Goal: Communication & Community: Answer question/provide support

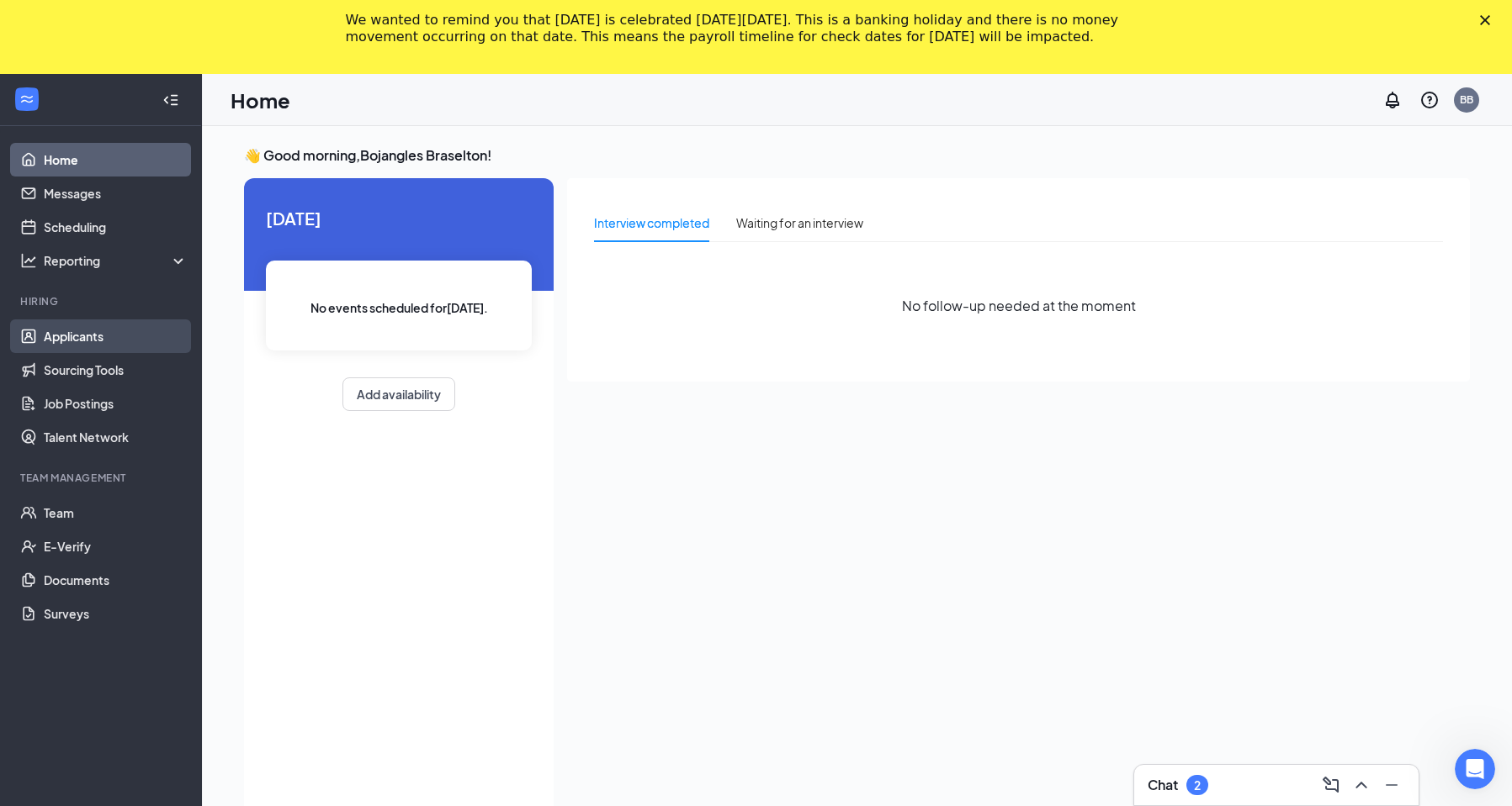
click at [70, 331] on link "Applicants" at bounding box center [115, 336] width 144 height 34
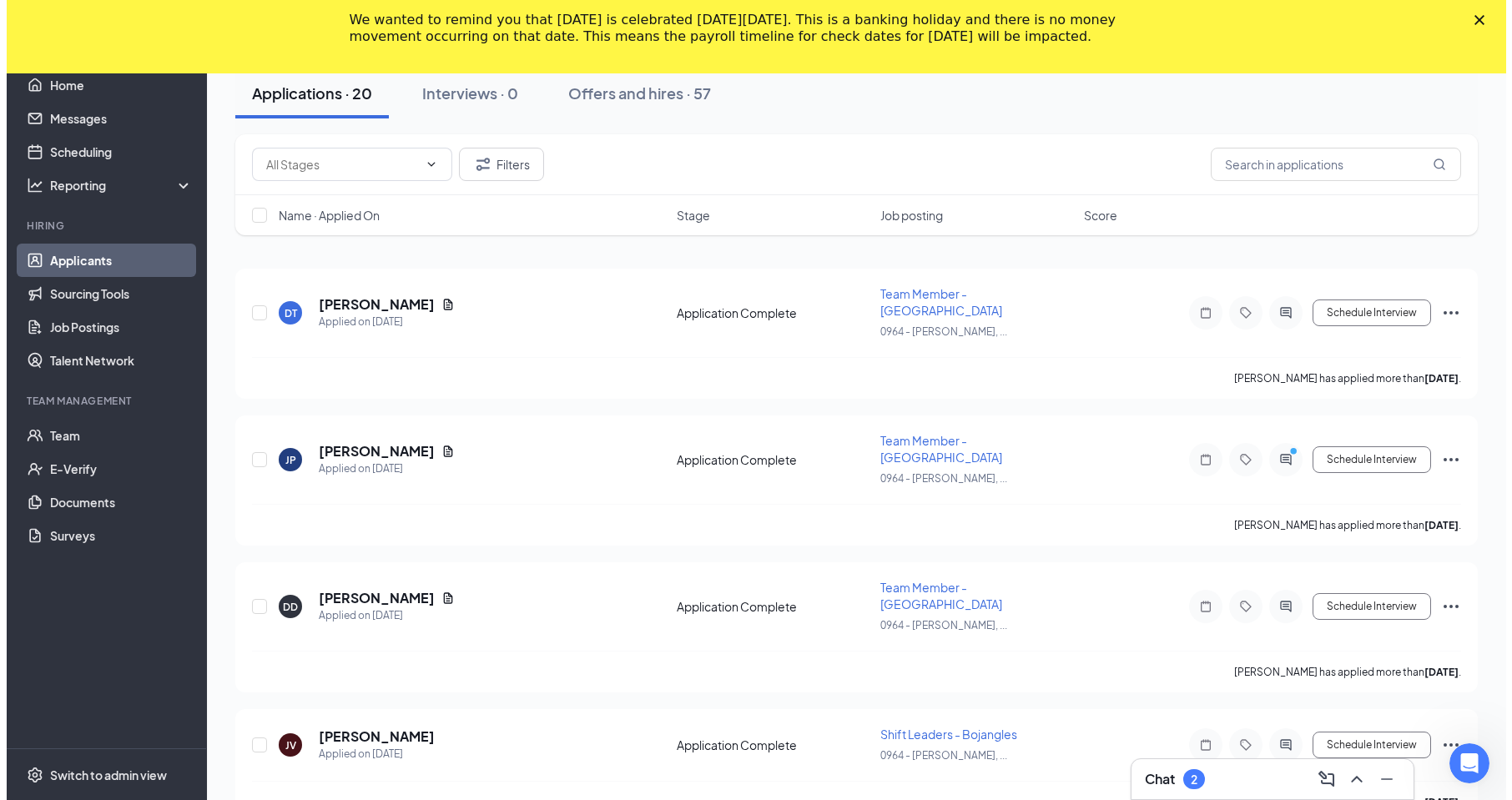
scroll to position [167, 0]
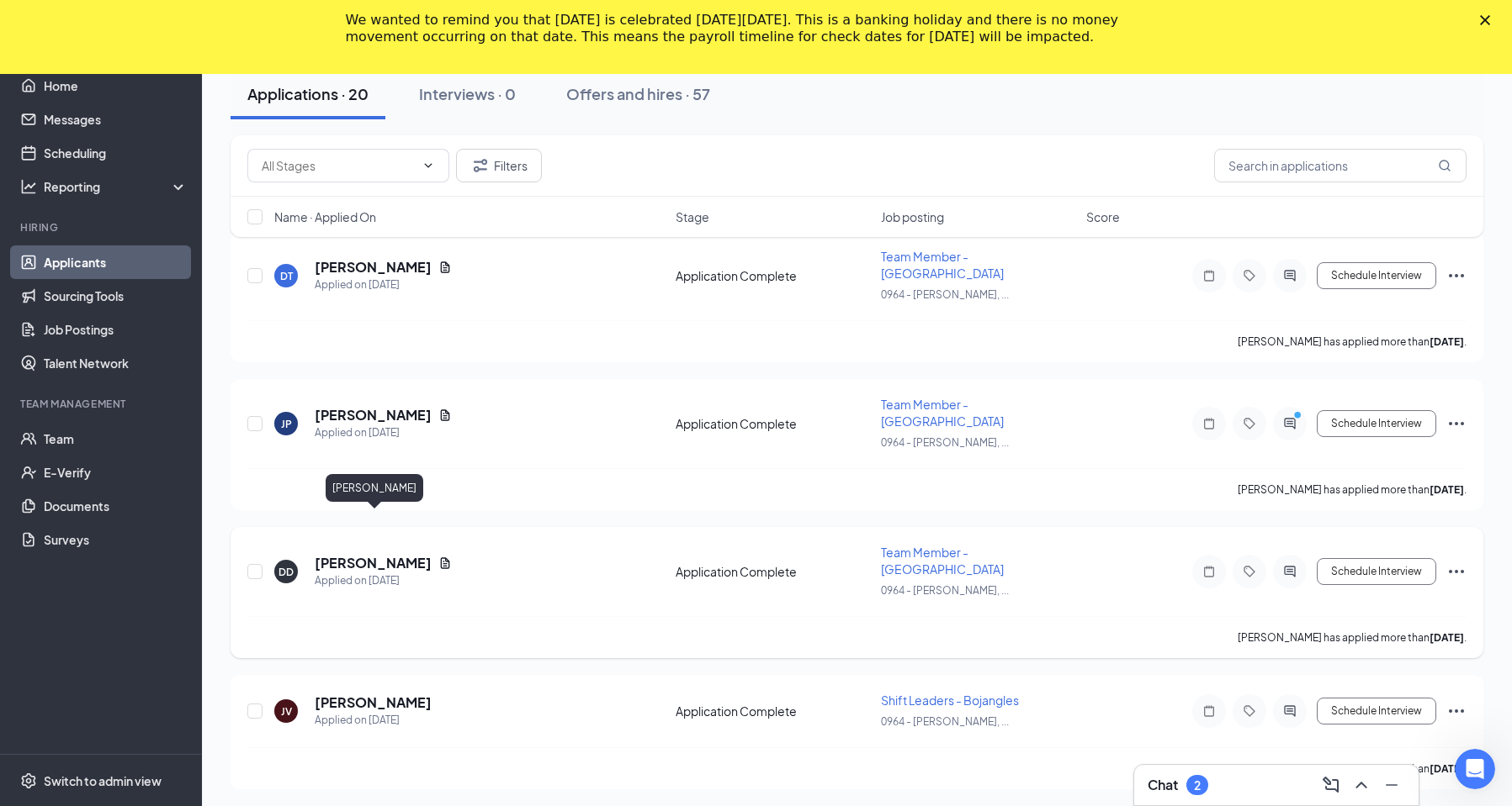
click at [364, 554] on h5 "[PERSON_NAME]" at bounding box center [372, 562] width 117 height 18
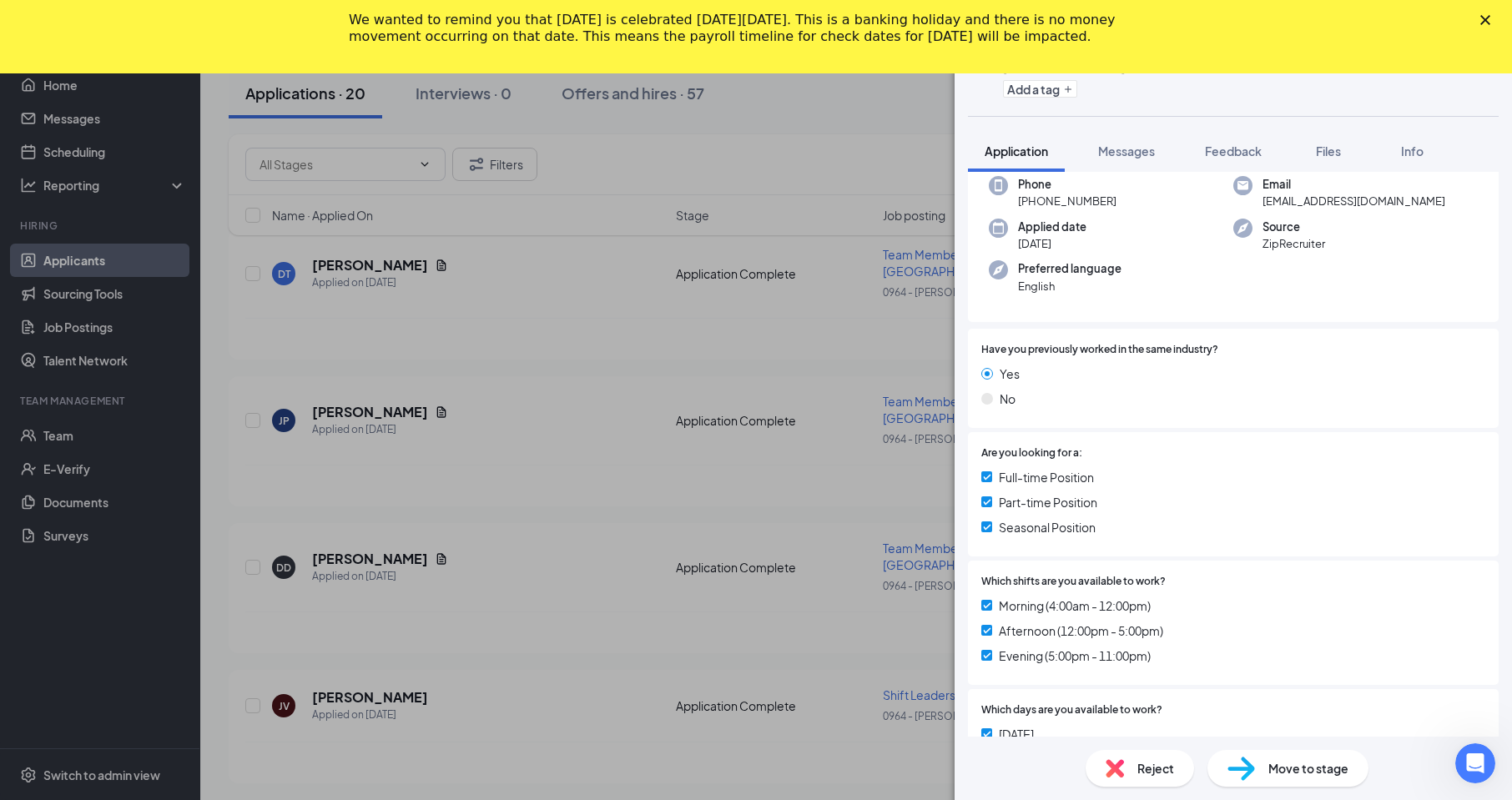
scroll to position [83, 0]
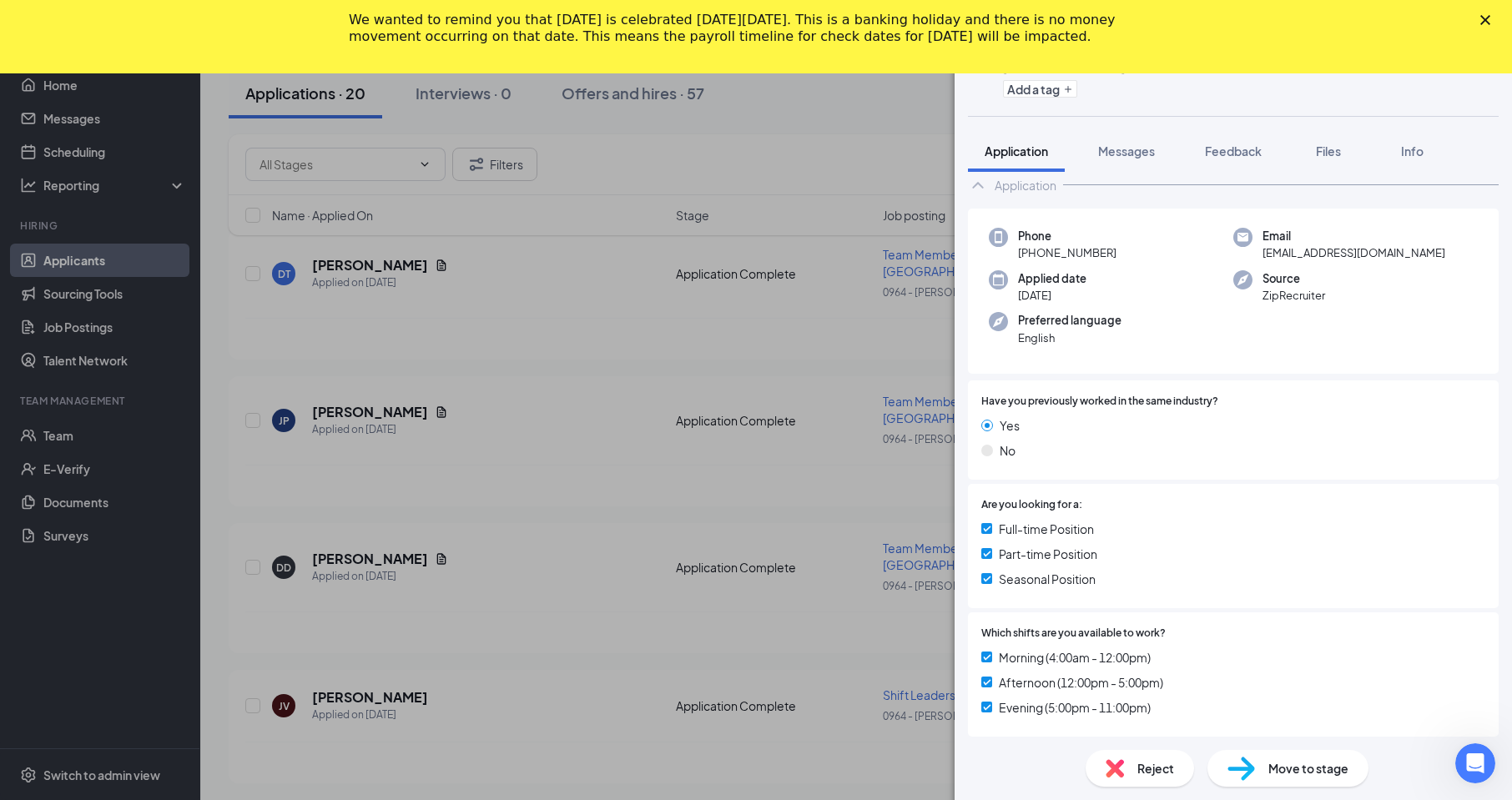
click at [1483, 16] on icon "Close" at bounding box center [1485, 20] width 10 height 10
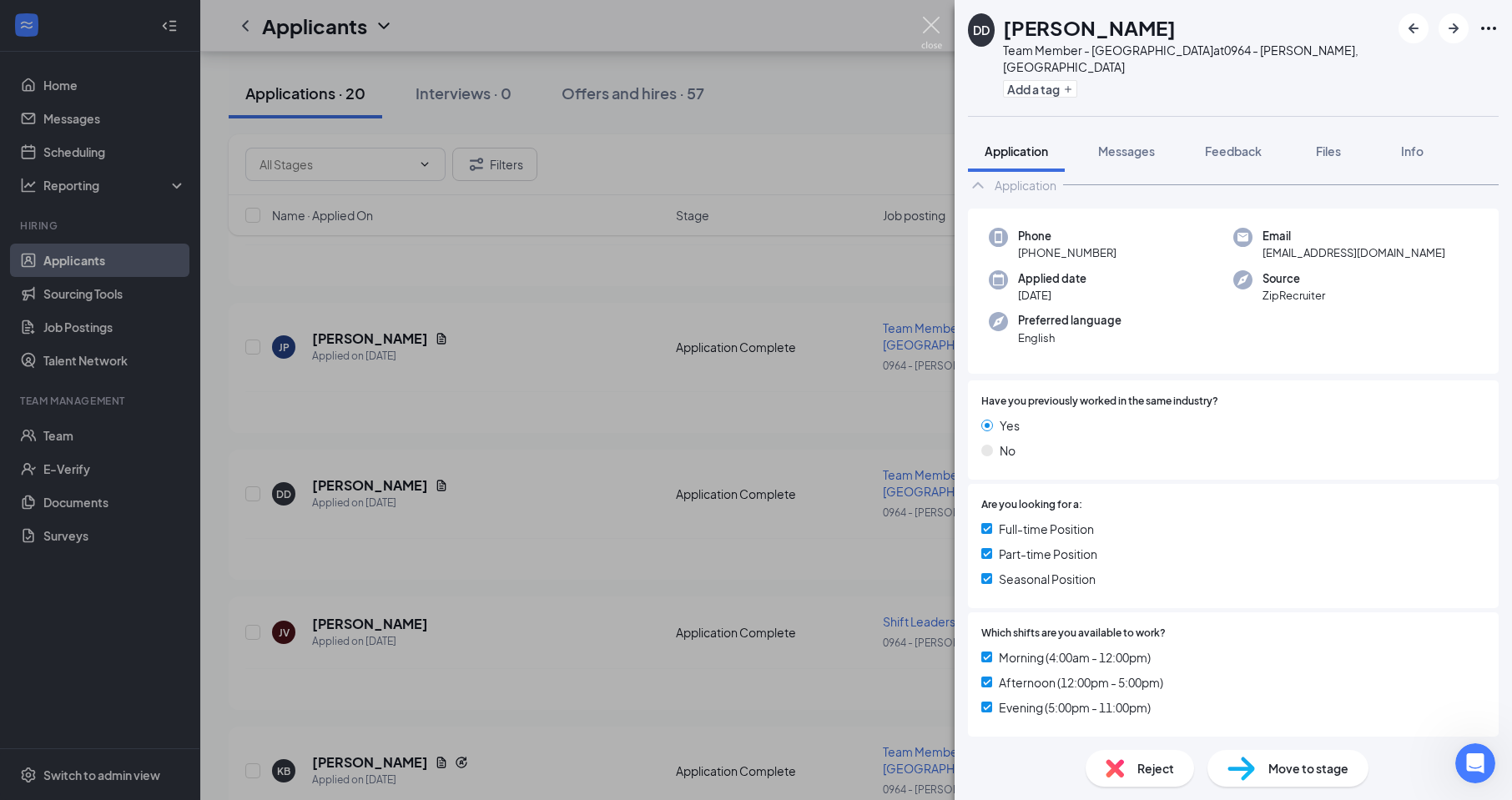
click at [936, 16] on div "DD [PERSON_NAME] Team Member - Bojangles at 0964 - [PERSON_NAME], [GEOGRAPHIC_D…" at bounding box center [756, 400] width 1512 height 800
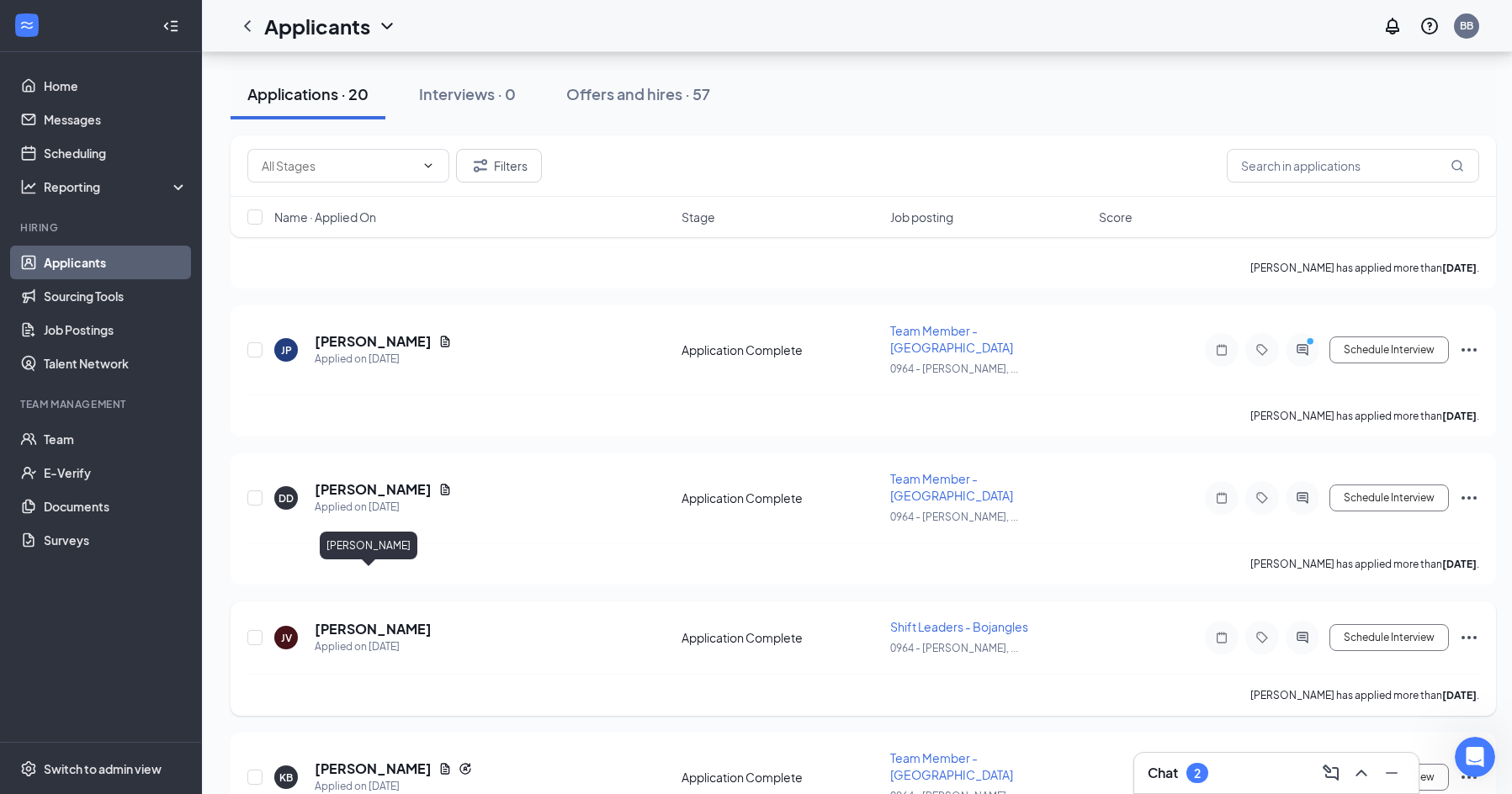
click at [360, 620] on h5 "[PERSON_NAME]" at bounding box center [372, 629] width 117 height 18
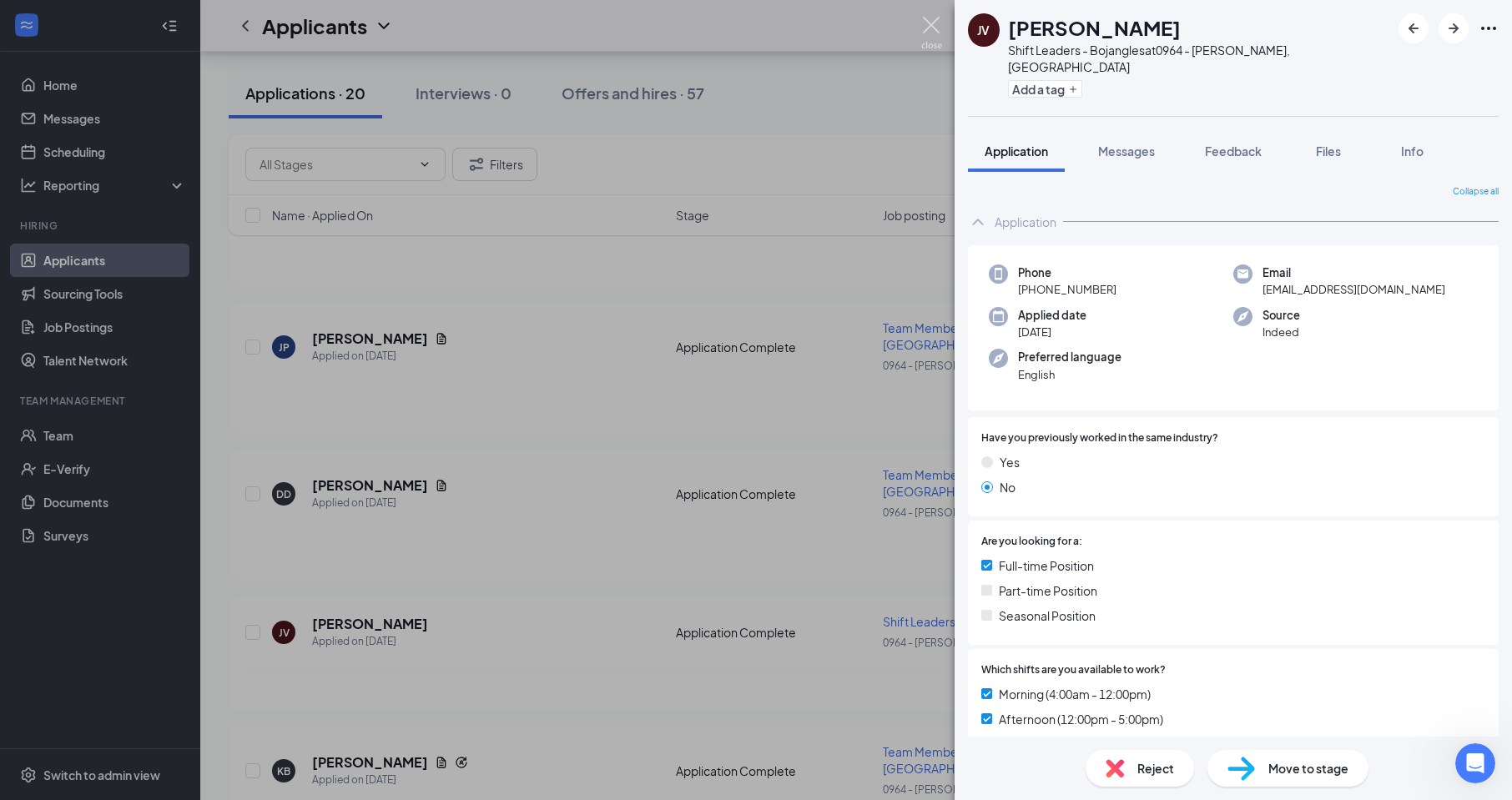
click at [929, 27] on img at bounding box center [932, 33] width 21 height 33
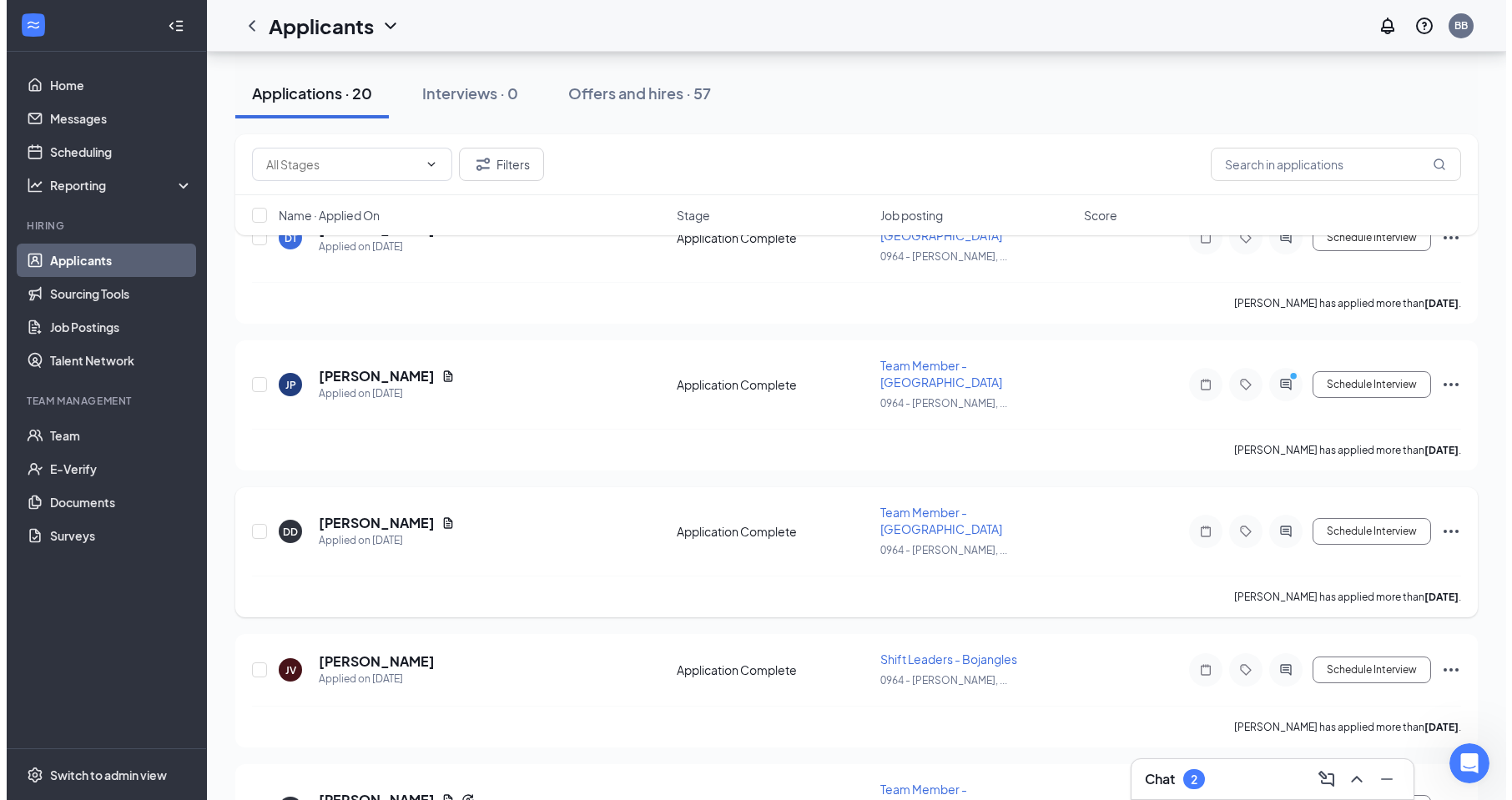
scroll to position [167, 0]
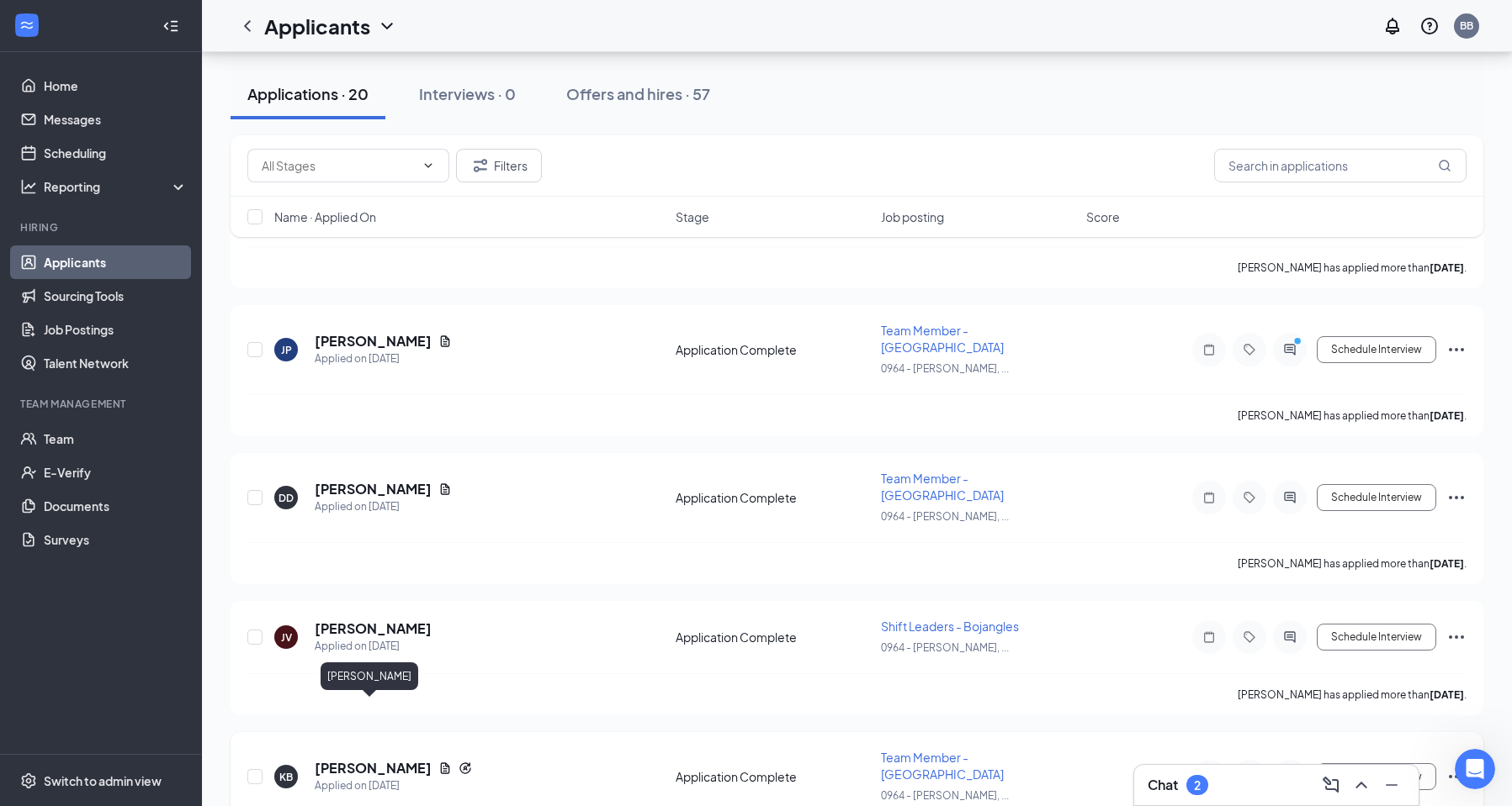
click at [377, 760] on h5 "[PERSON_NAME]" at bounding box center [372, 768] width 117 height 18
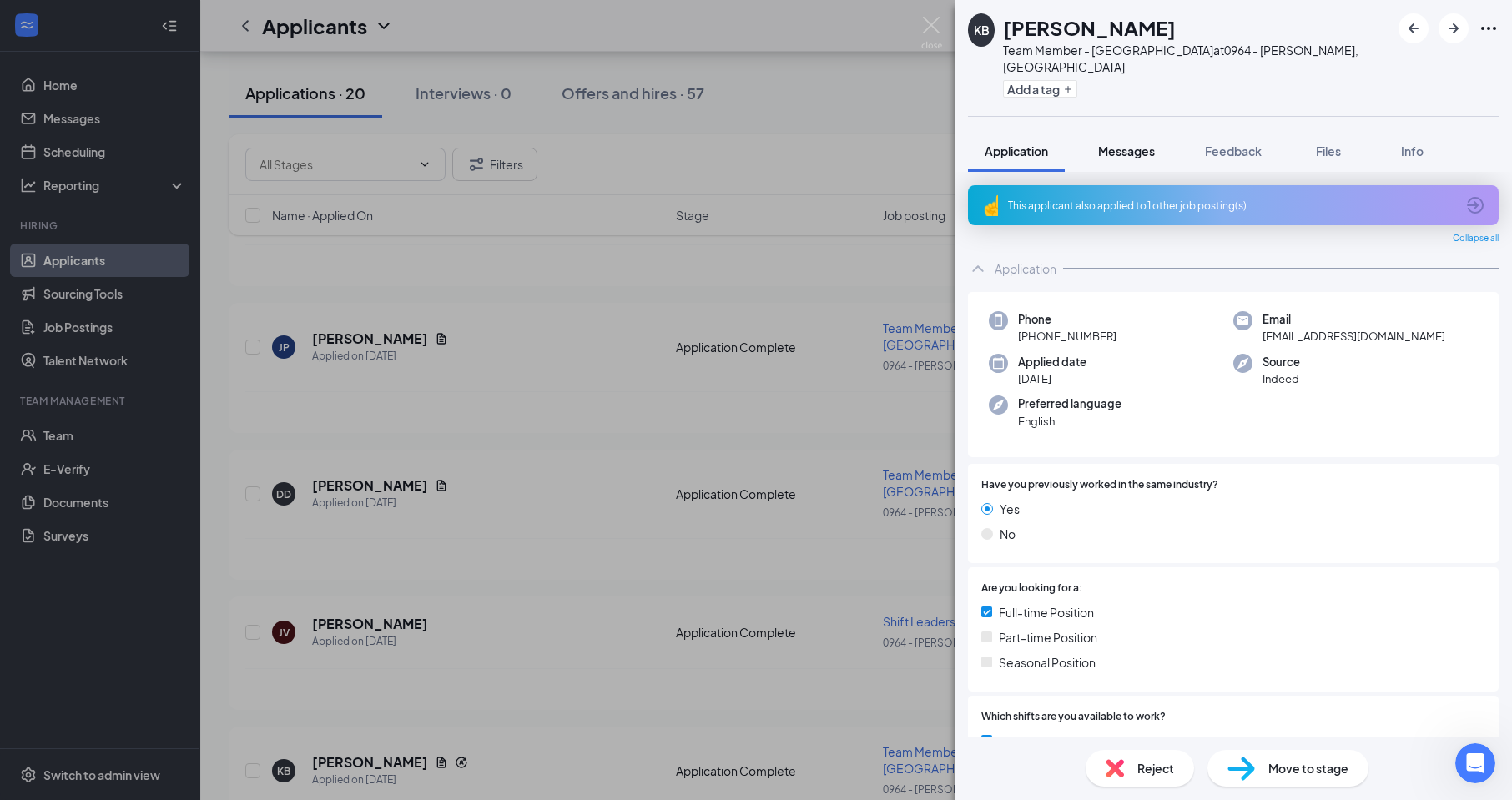
click at [1130, 144] on span "Messages" at bounding box center [1126, 152] width 57 height 15
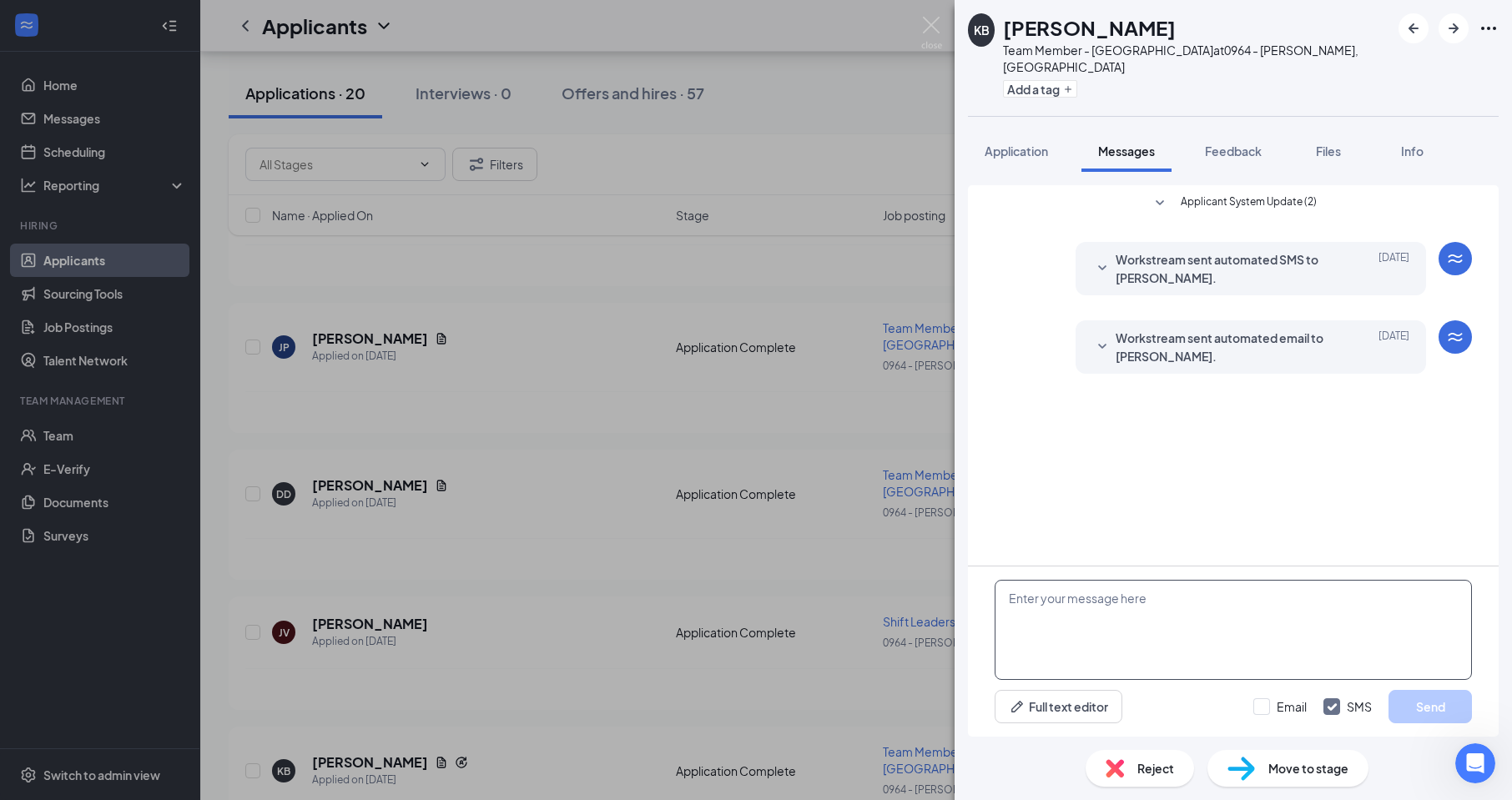
click at [1211, 640] on textarea at bounding box center [1233, 630] width 477 height 100
type textarea "y"
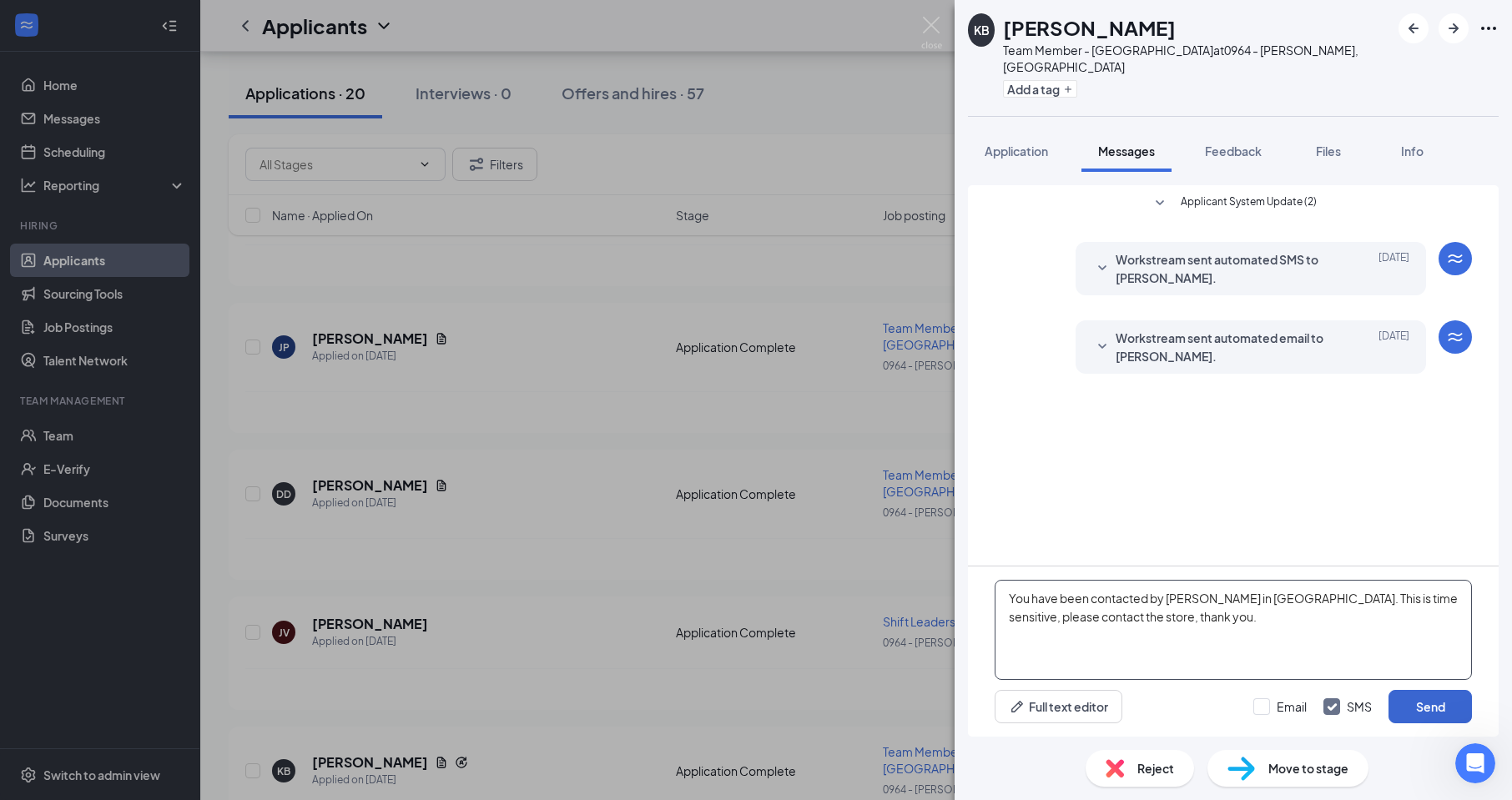
type textarea "You have been contacted by [PERSON_NAME] in [GEOGRAPHIC_DATA]. This is time sen…"
click at [1415, 704] on button "Send" at bounding box center [1430, 707] width 83 height 34
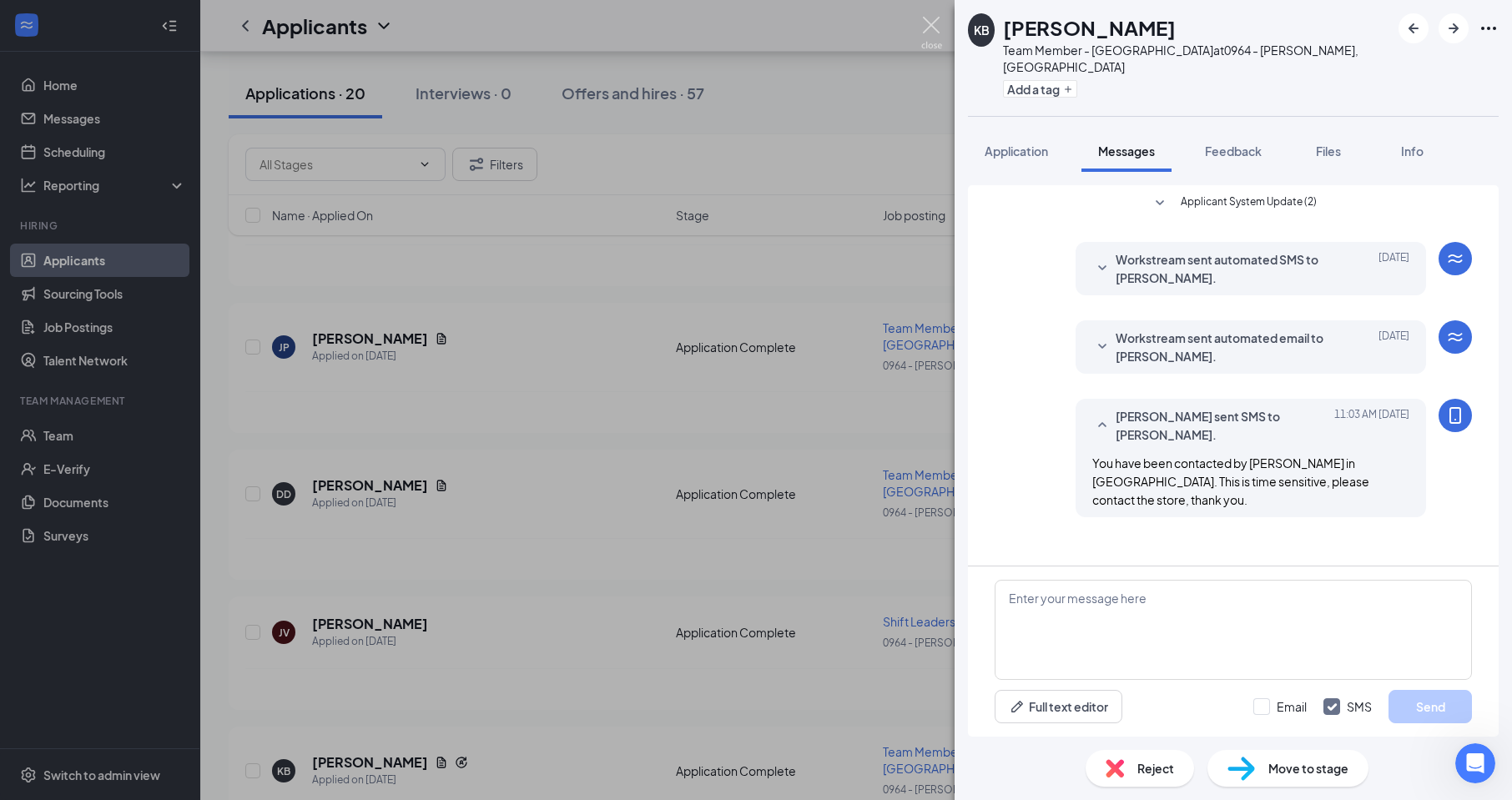
click at [925, 21] on img at bounding box center [932, 33] width 21 height 33
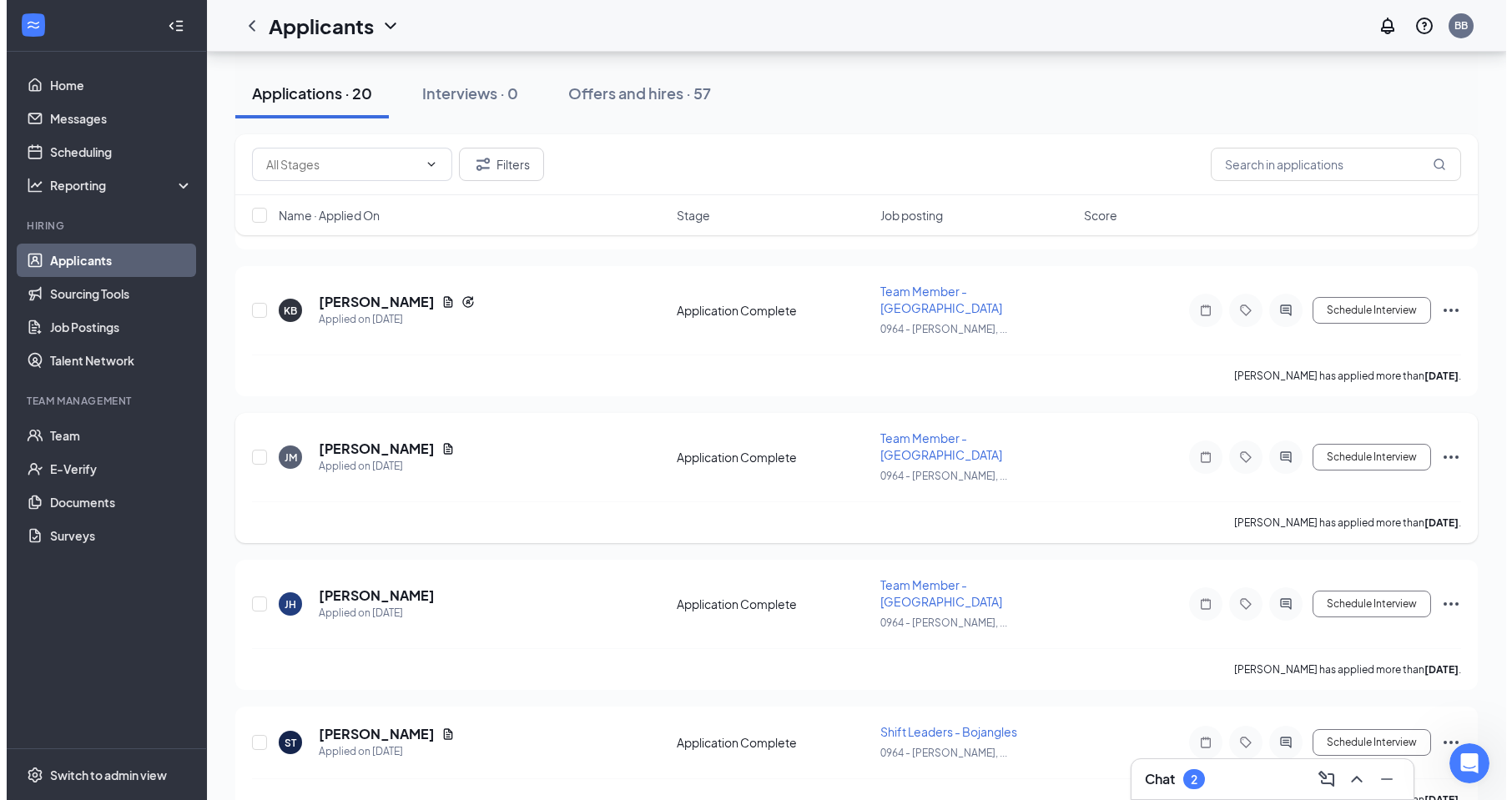
scroll to position [668, 0]
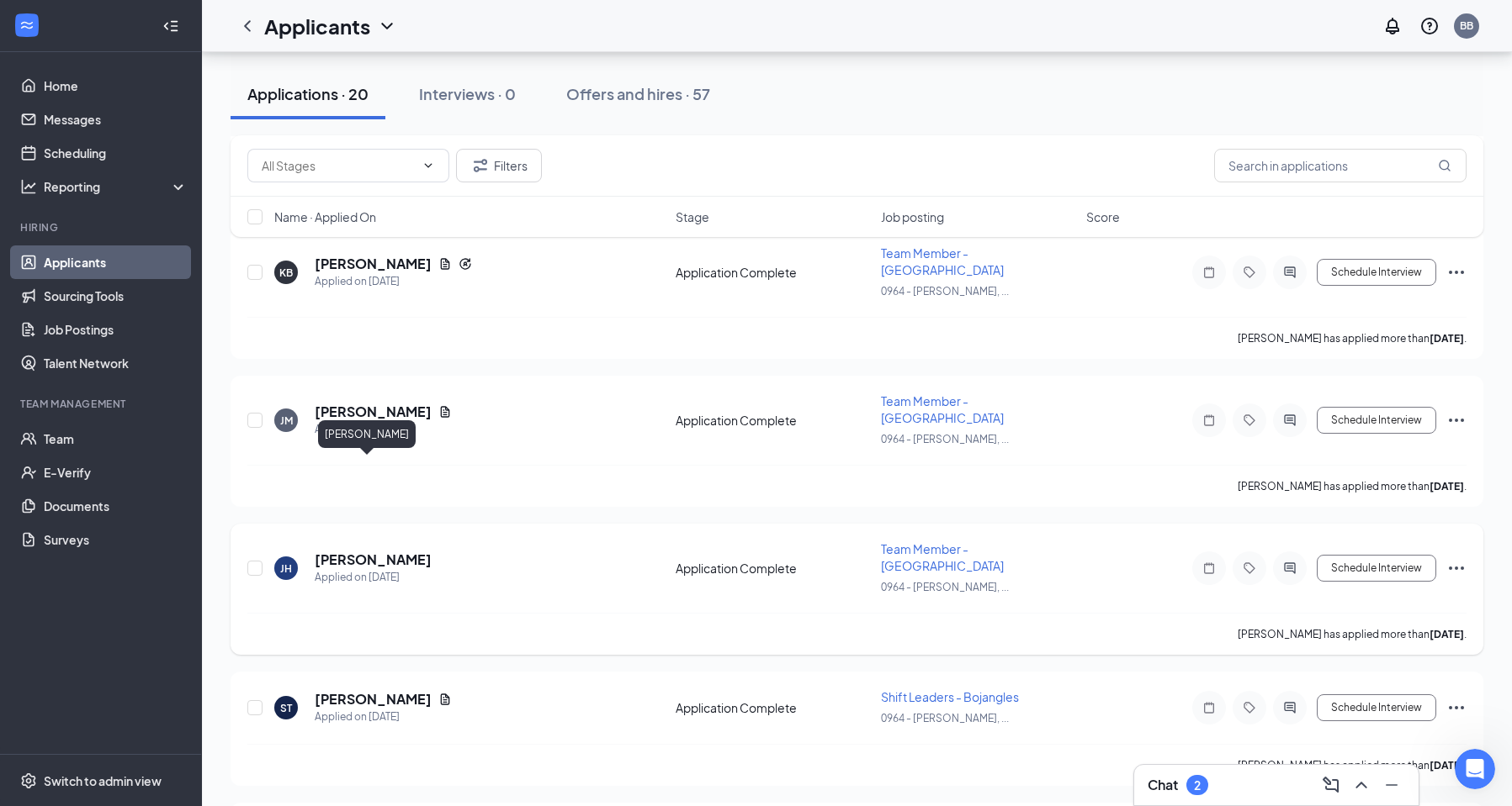
click at [365, 551] on h5 "[PERSON_NAME]" at bounding box center [372, 560] width 117 height 18
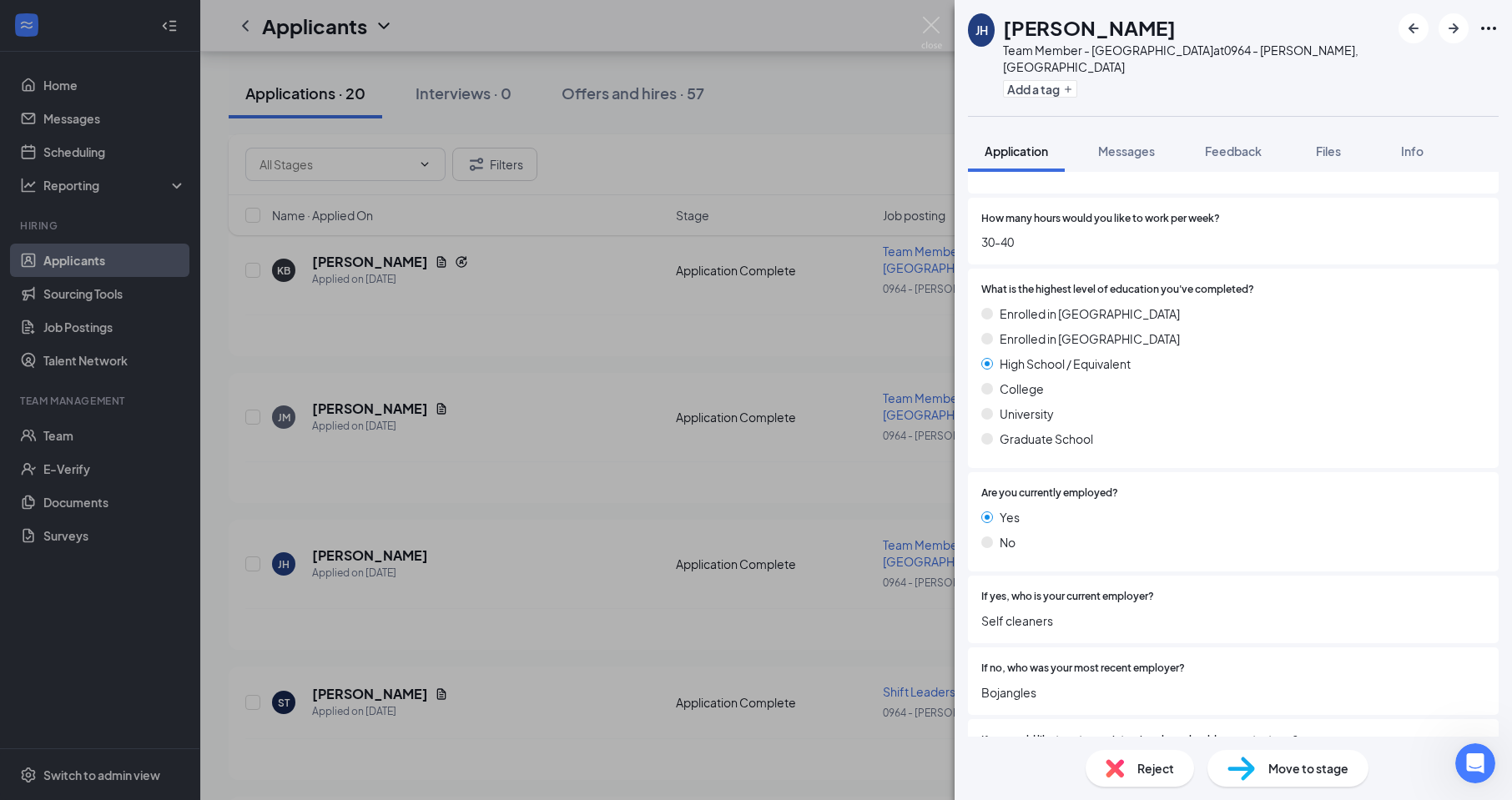
scroll to position [835, 0]
click at [932, 24] on img at bounding box center [932, 33] width 21 height 33
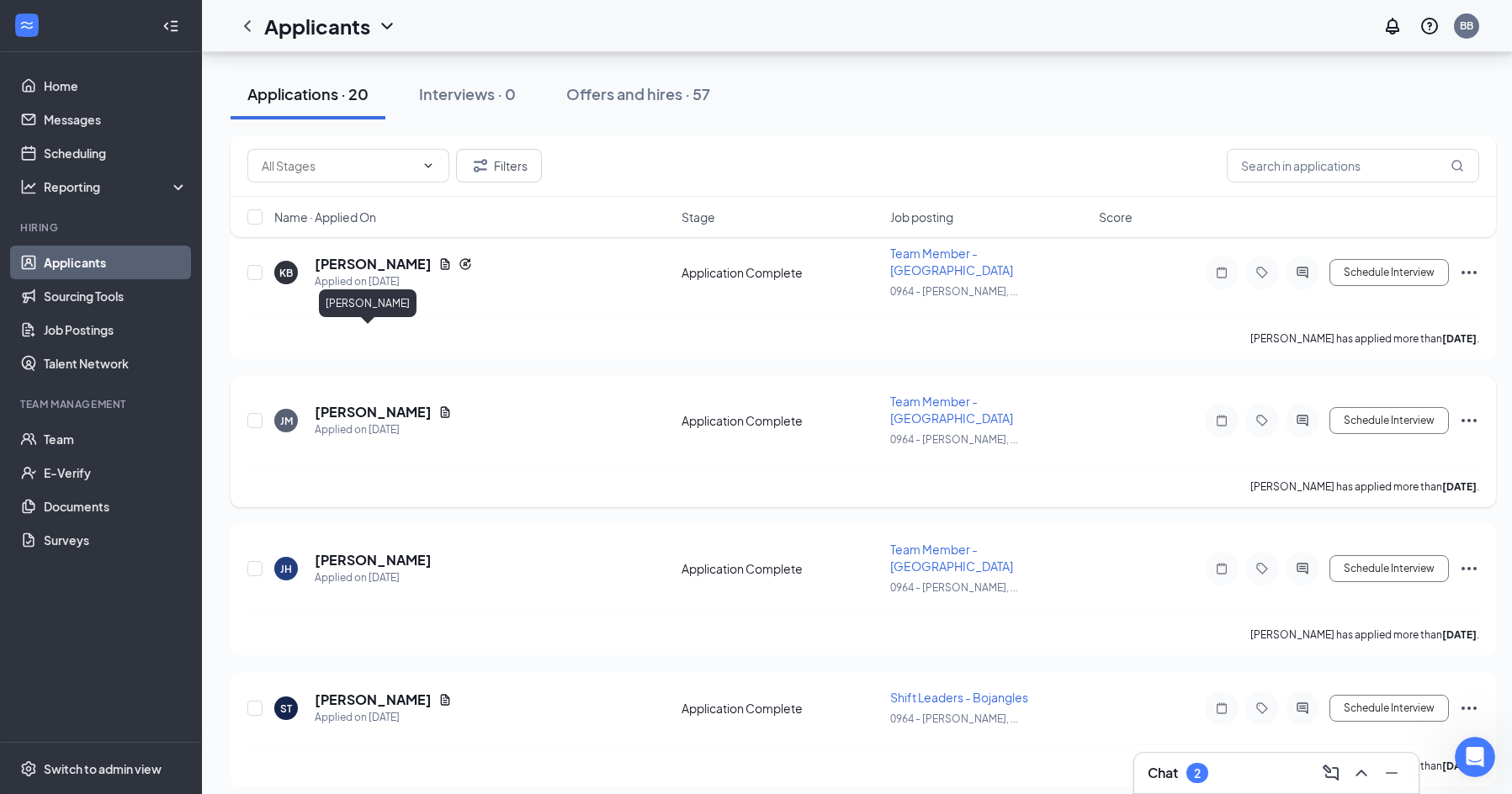
click at [327, 403] on h5 "[PERSON_NAME]" at bounding box center [372, 412] width 117 height 18
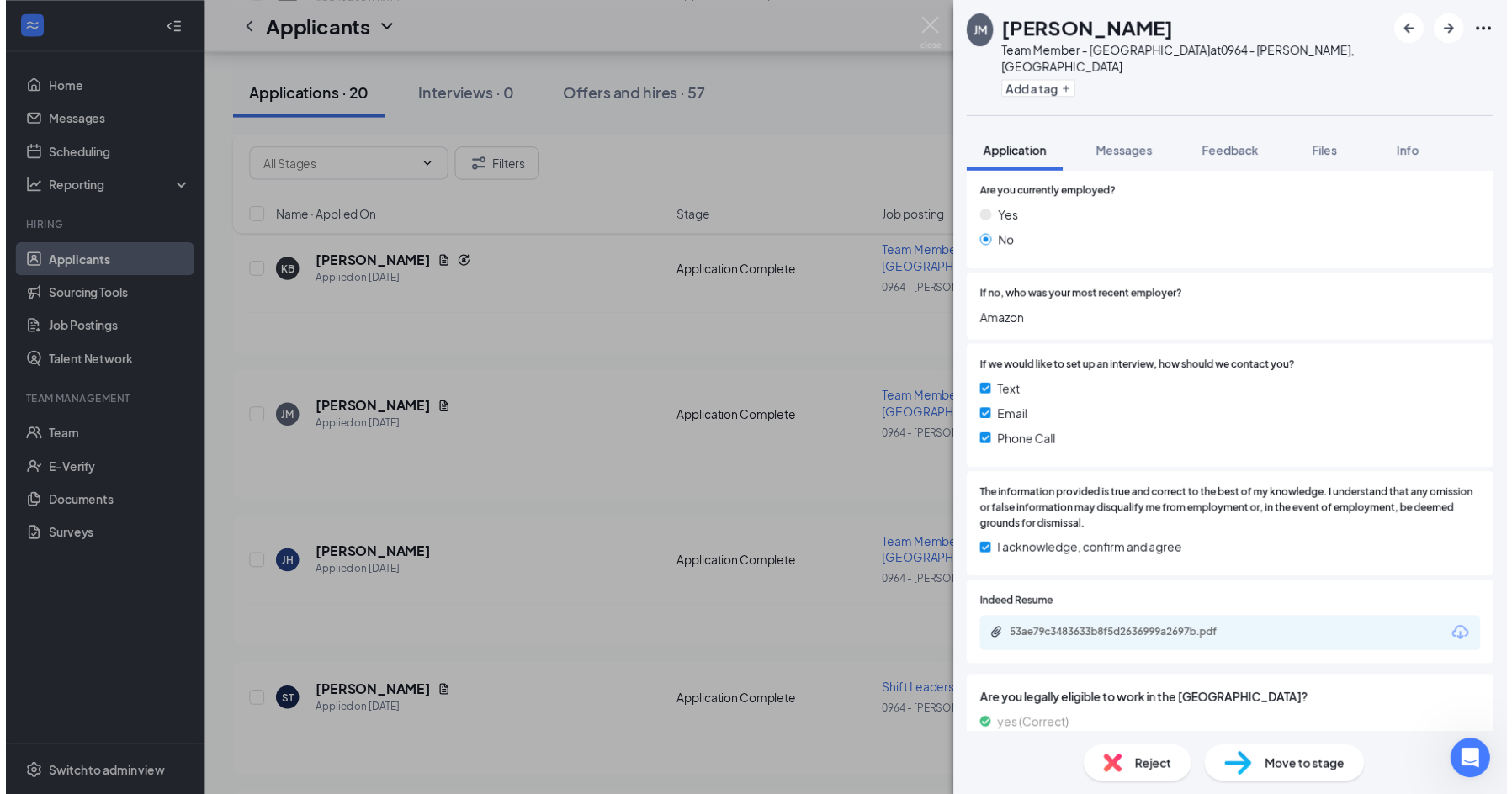
scroll to position [1262, 0]
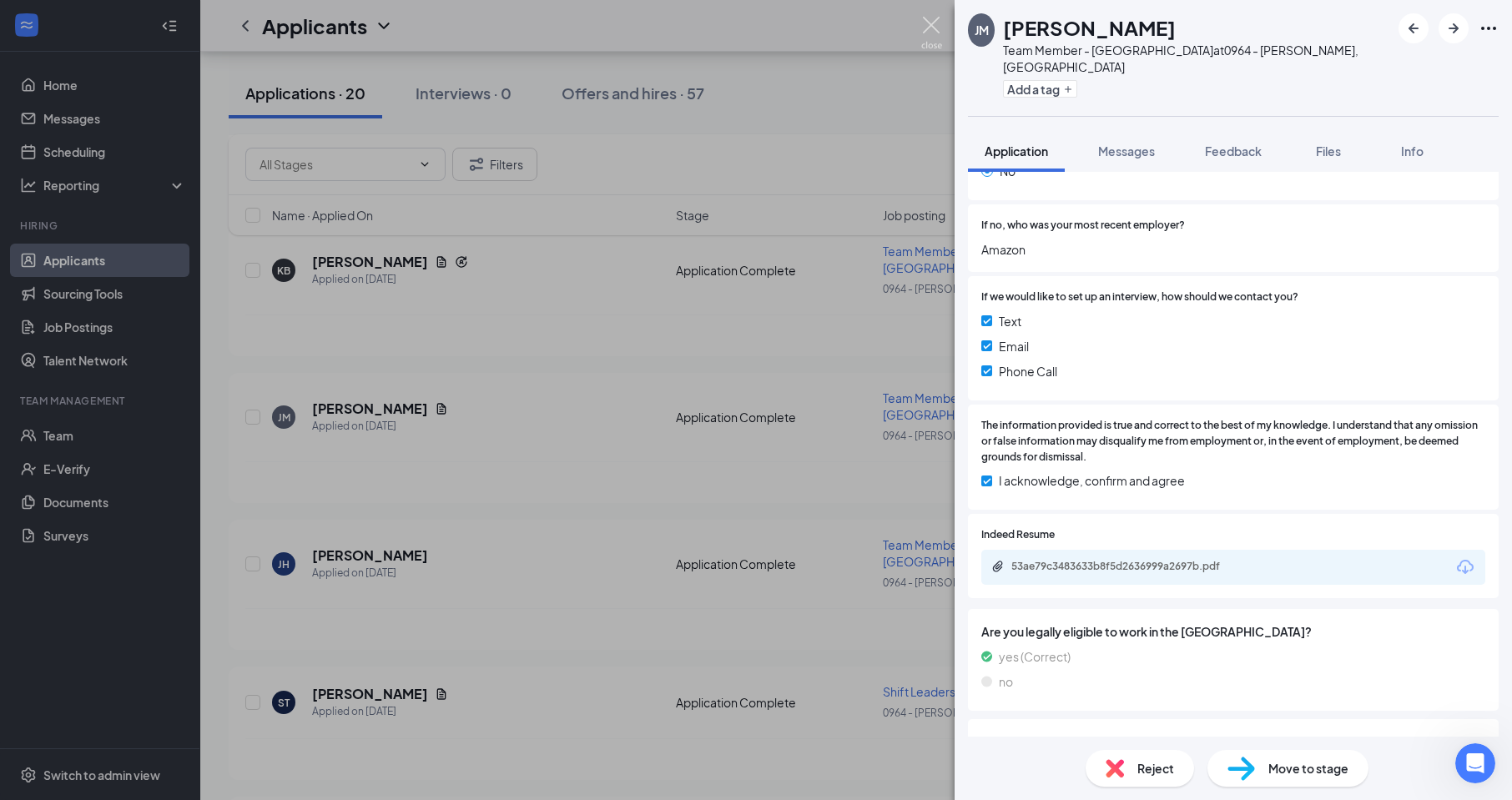
click at [930, 22] on img at bounding box center [932, 33] width 21 height 33
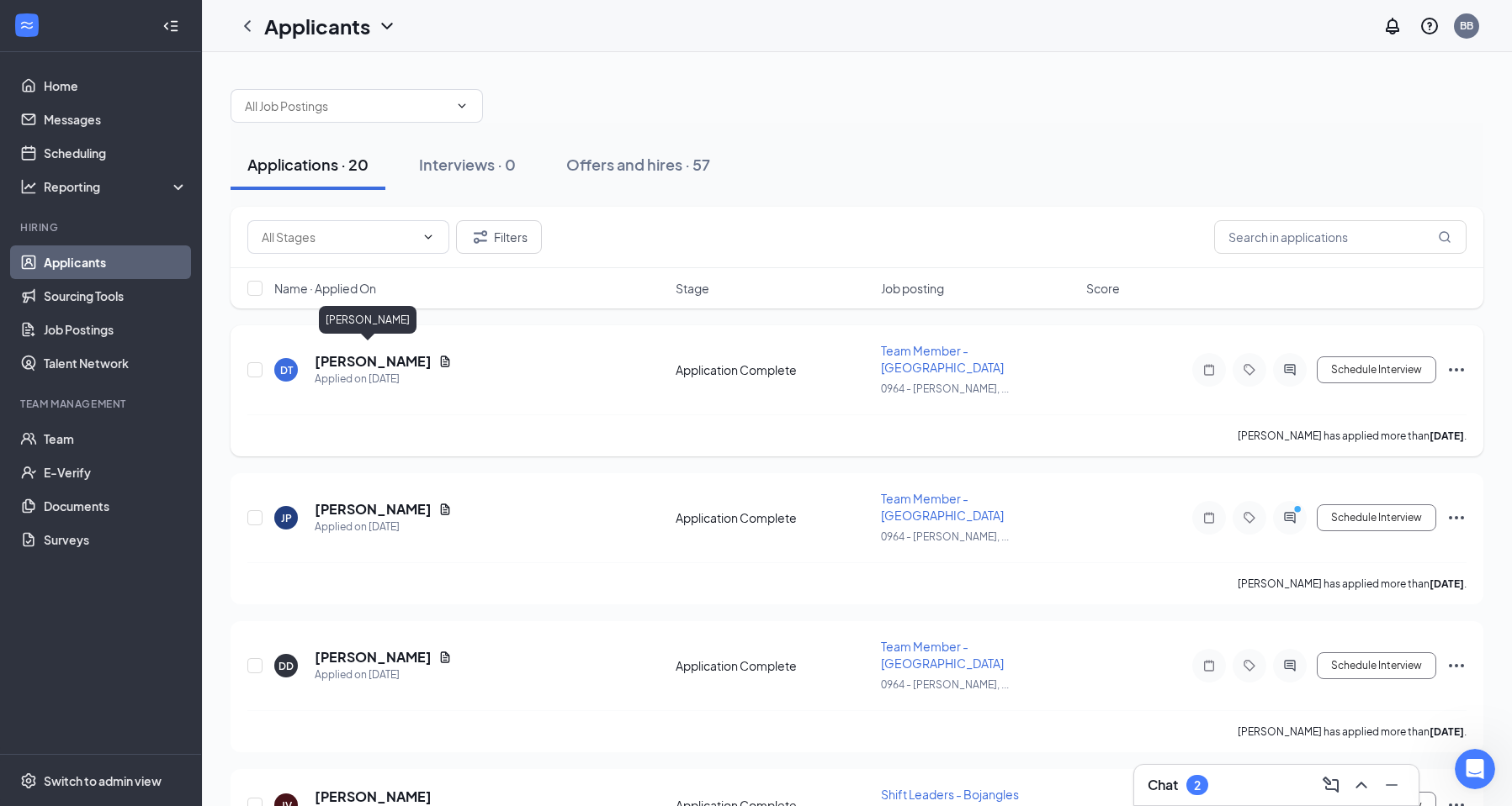
click at [358, 353] on h5 "[PERSON_NAME]" at bounding box center [372, 361] width 117 height 18
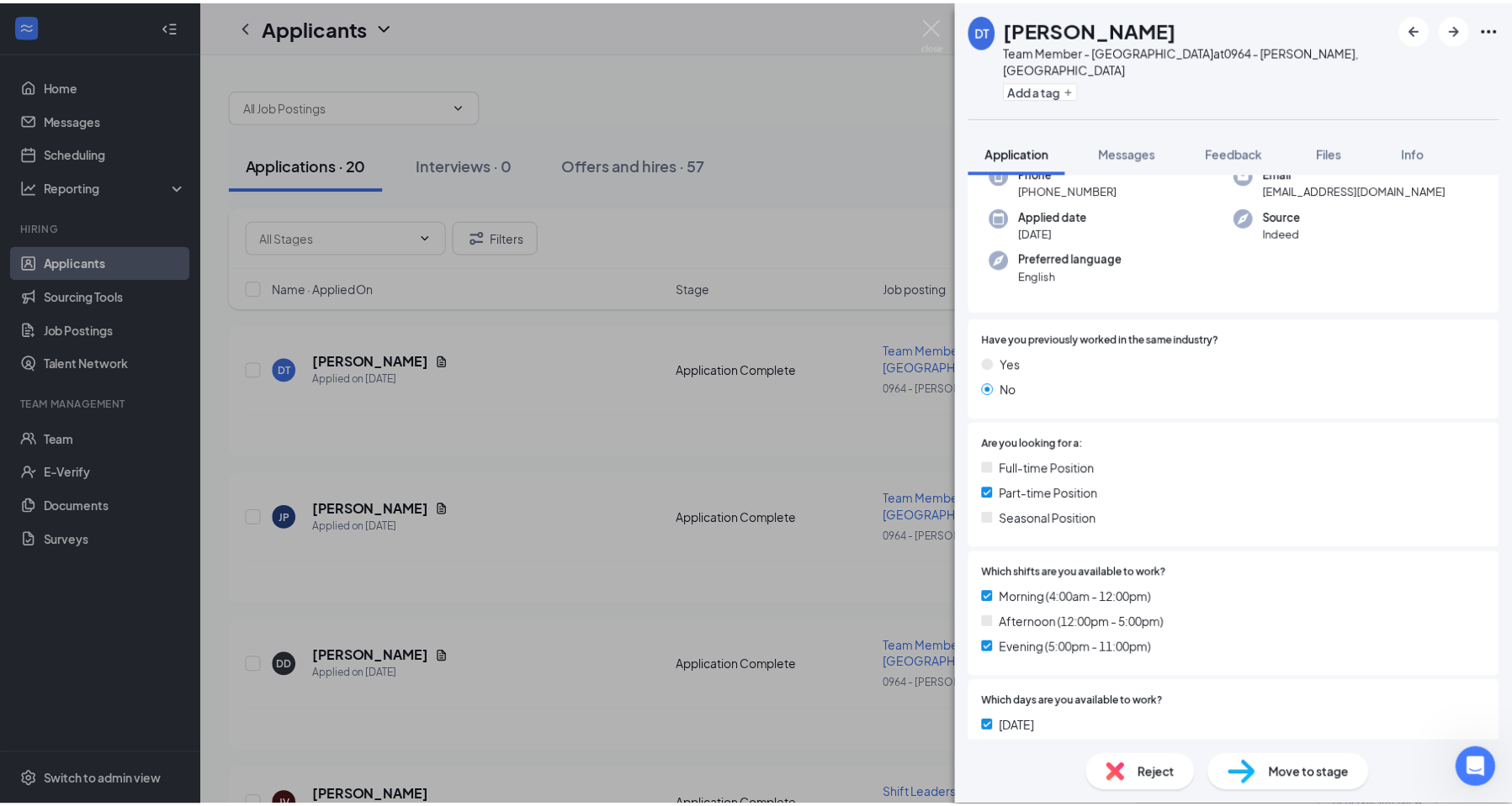
scroll to position [84, 0]
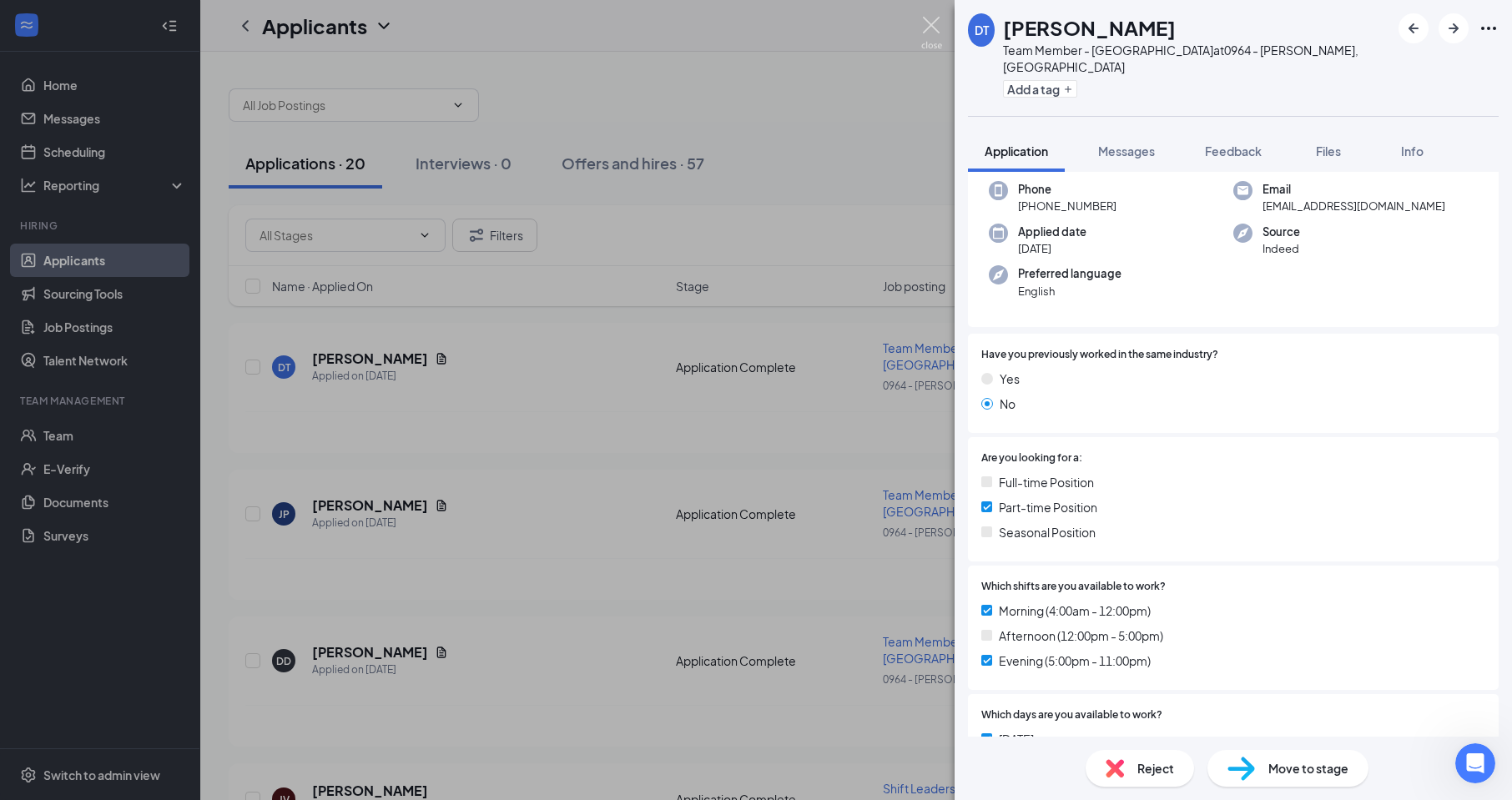
click at [932, 28] on img at bounding box center [932, 33] width 21 height 33
